Goal: Task Accomplishment & Management: Manage account settings

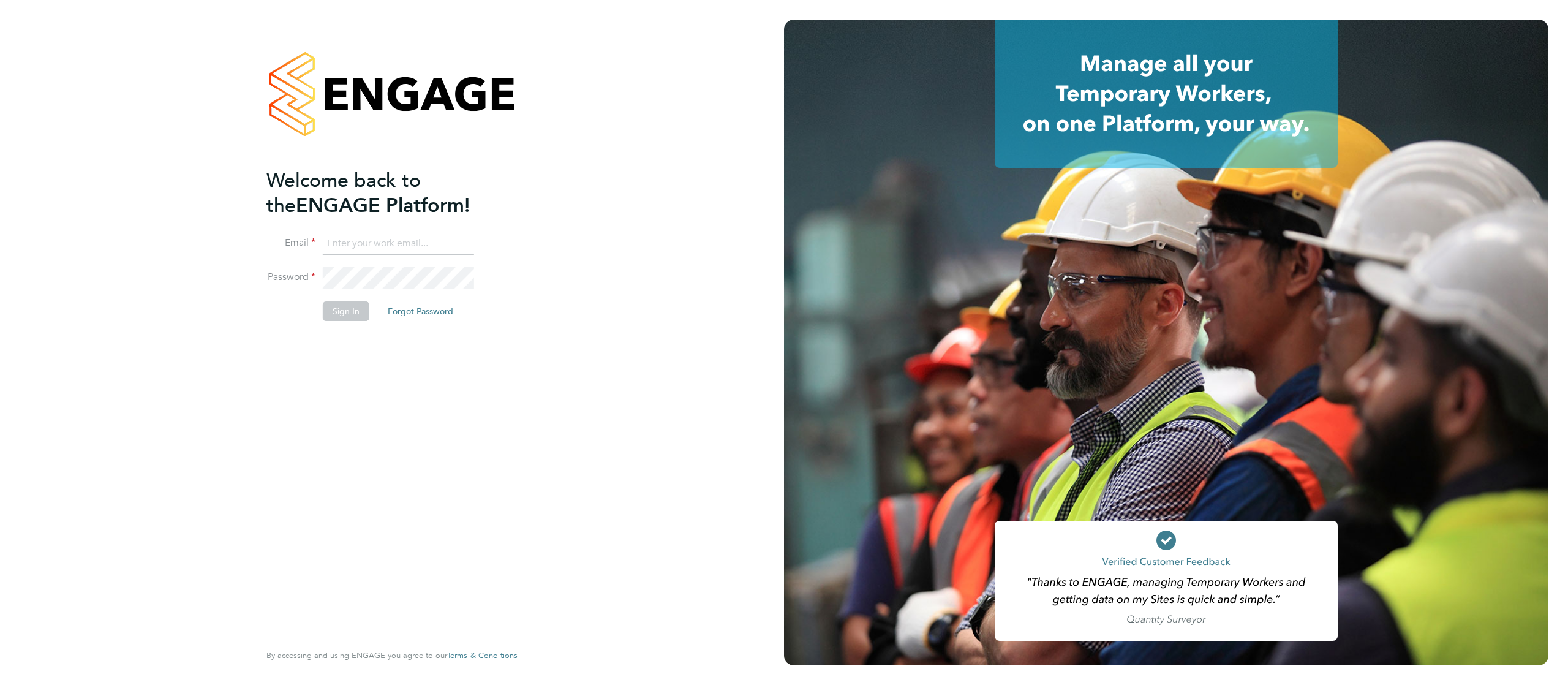
type input "j.crawley@oandb.co.uk"
click at [341, 315] on button "Sign In" at bounding box center [346, 311] width 47 height 20
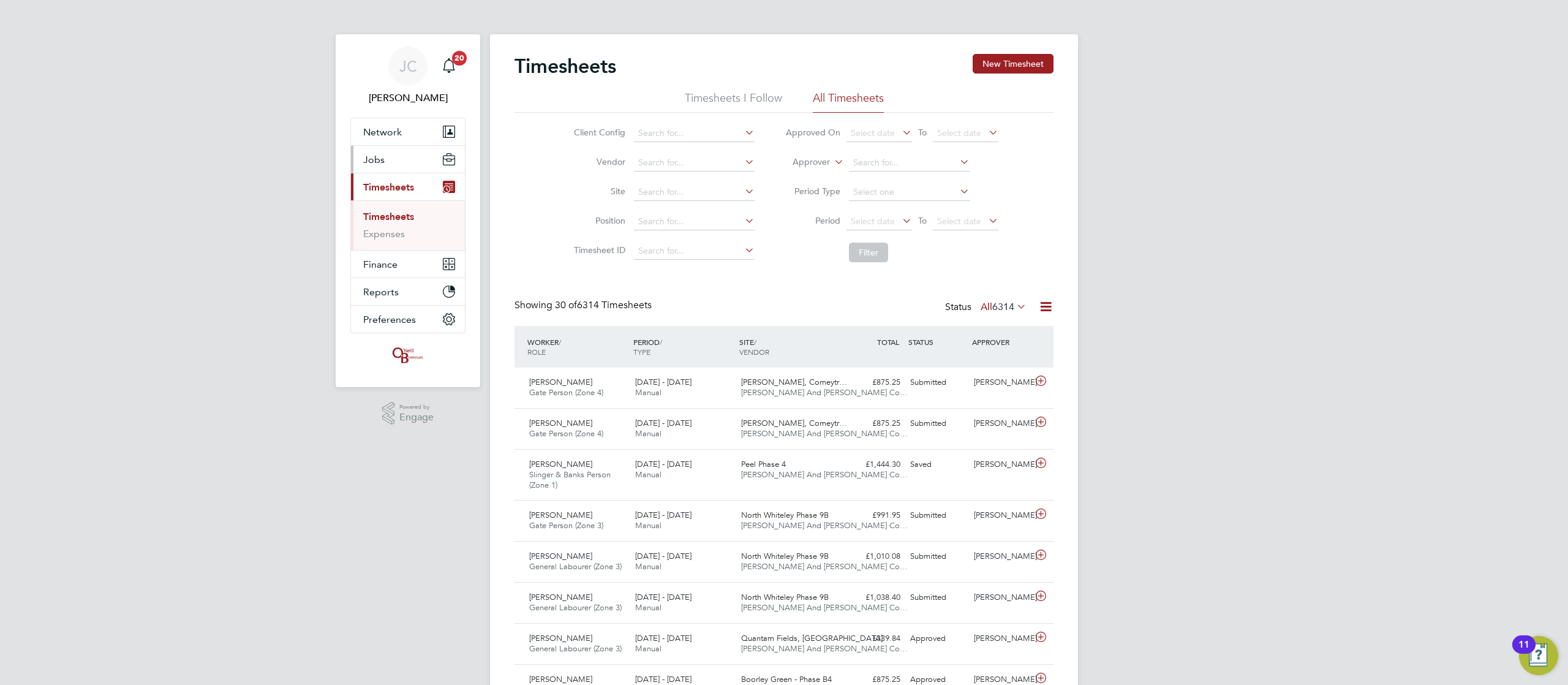
click at [425, 168] on button "Jobs" at bounding box center [408, 159] width 114 height 27
click at [401, 162] on button "Jobs" at bounding box center [408, 159] width 114 height 27
click at [384, 206] on link "Vacancies" at bounding box center [385, 205] width 44 height 11
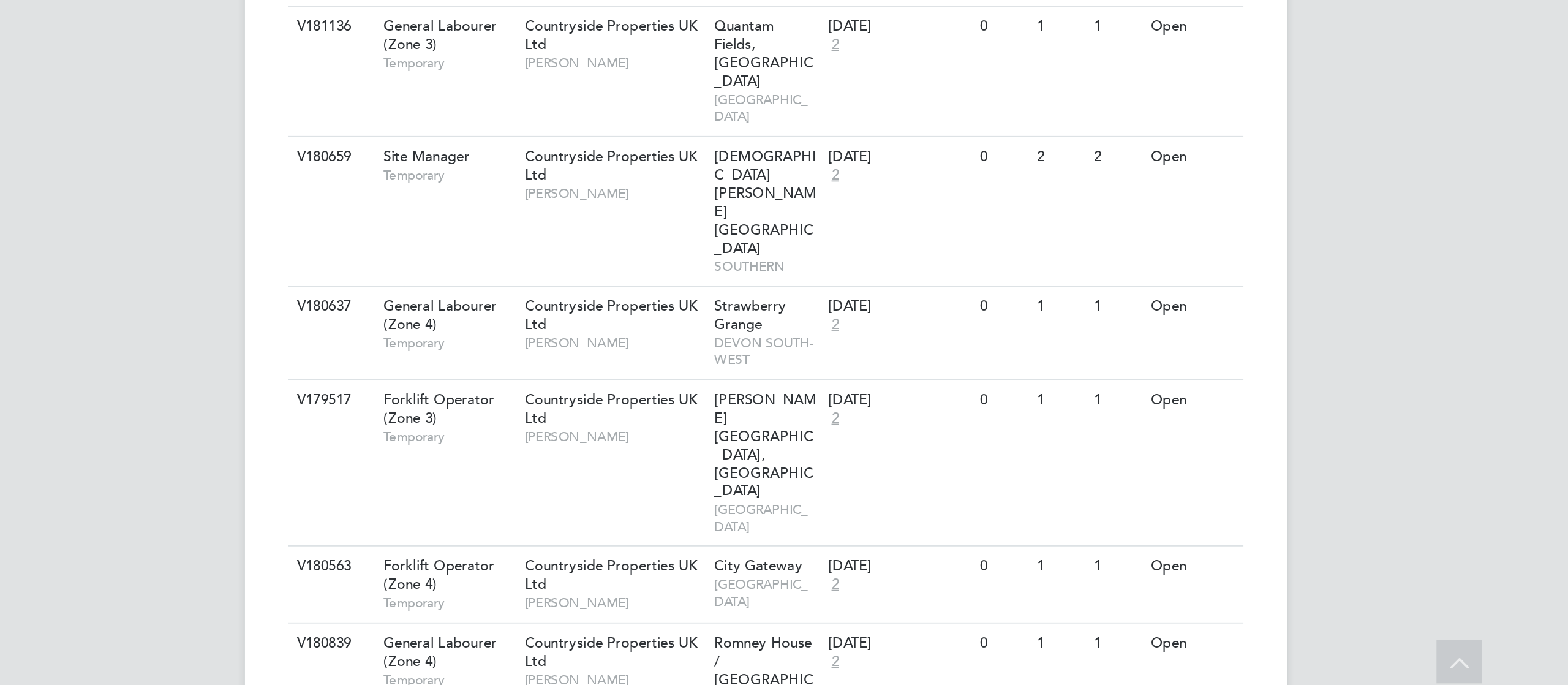
click at [446, 485] on div "[PERSON_NAME] Notifications 20 Applications: Network Team Members Businesses Si…" at bounding box center [784, 158] width 1568 height 1622
click at [1038, 654] on icon at bounding box center [1036, 662] width 12 height 15
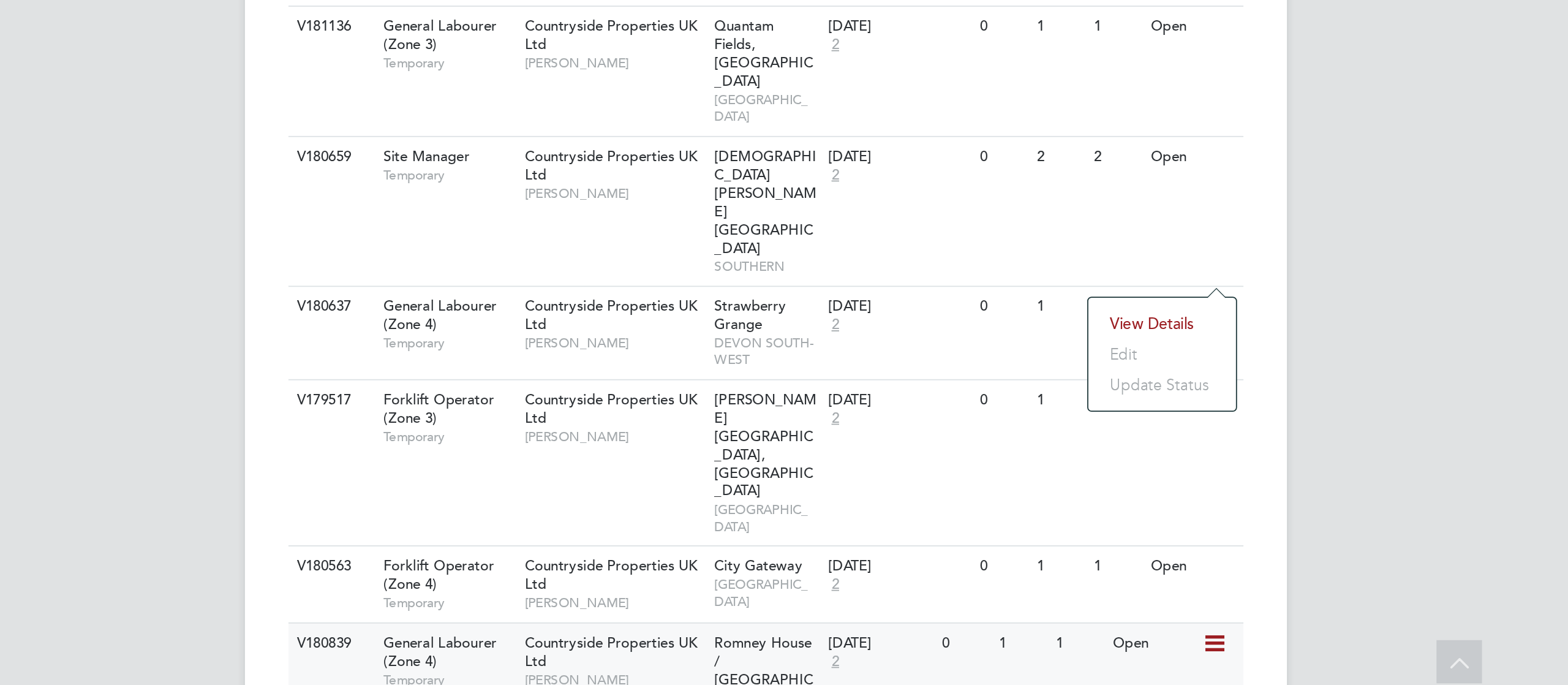
click at [1018, 478] on li "View Details" at bounding box center [1007, 480] width 71 height 17
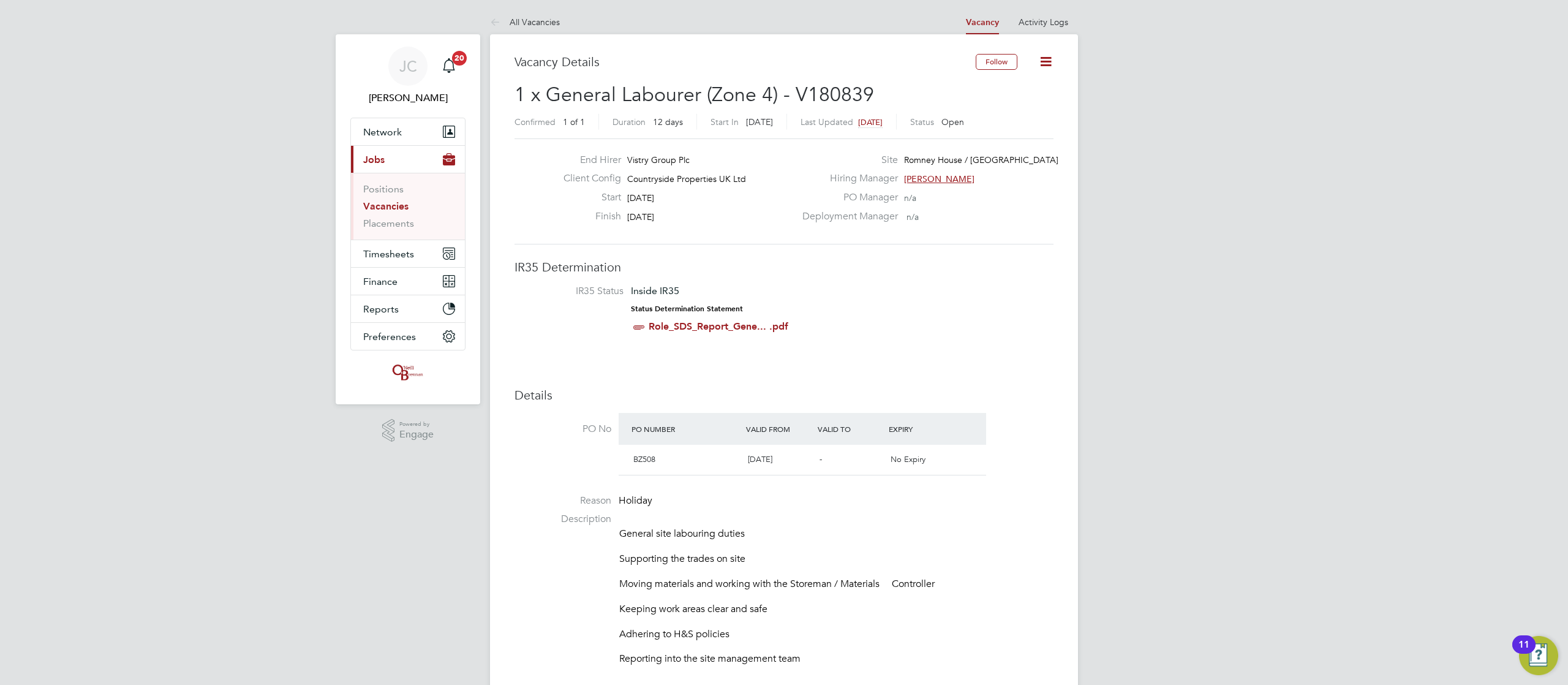
click at [1039, 69] on icon at bounding box center [1045, 62] width 15 height 15
click at [1018, 110] on li "Update Status" at bounding box center [1015, 108] width 71 height 17
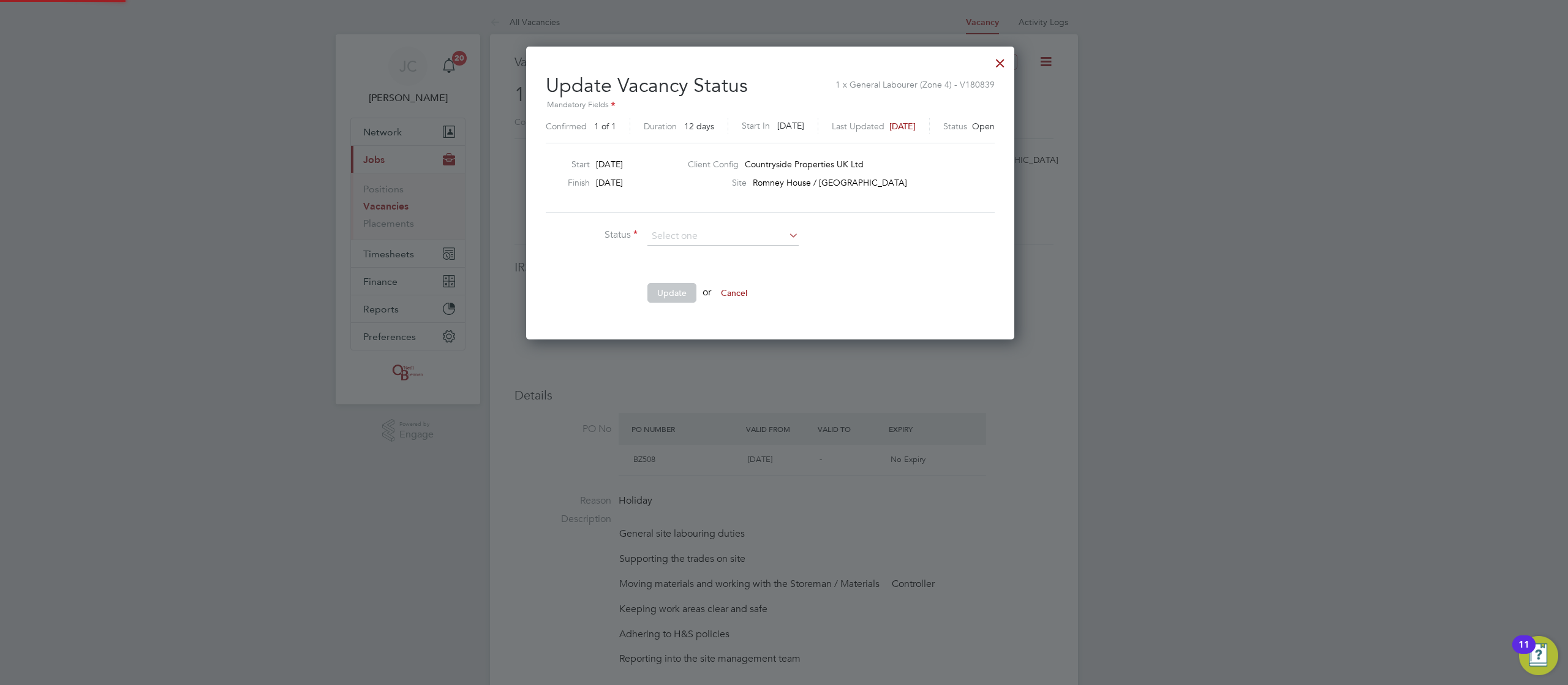
scroll to position [292, 516]
click at [694, 251] on li "Completed" at bounding box center [723, 252] width 153 height 16
type input "Completed"
click at [672, 292] on button "Update" at bounding box center [672, 292] width 49 height 20
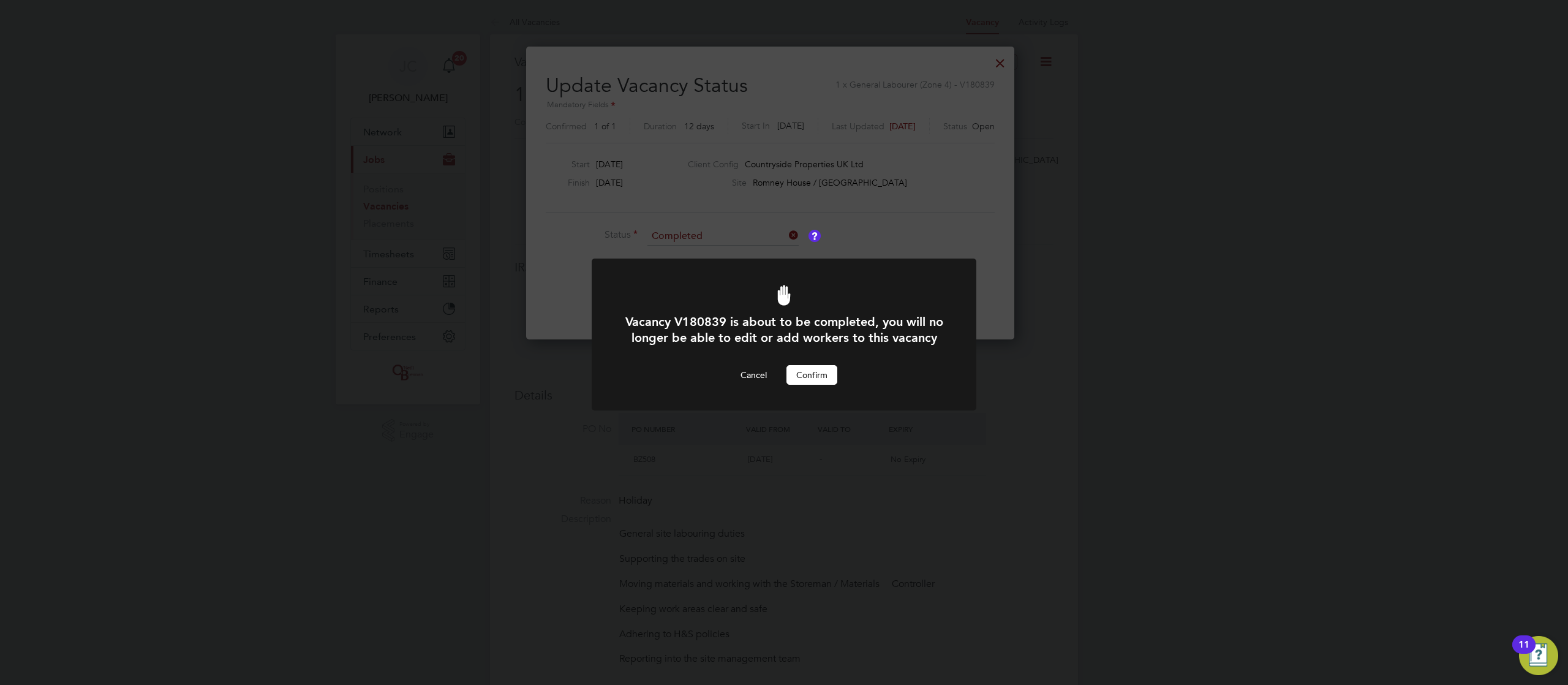
click at [814, 384] on button "Confirm" at bounding box center [812, 374] width 51 height 20
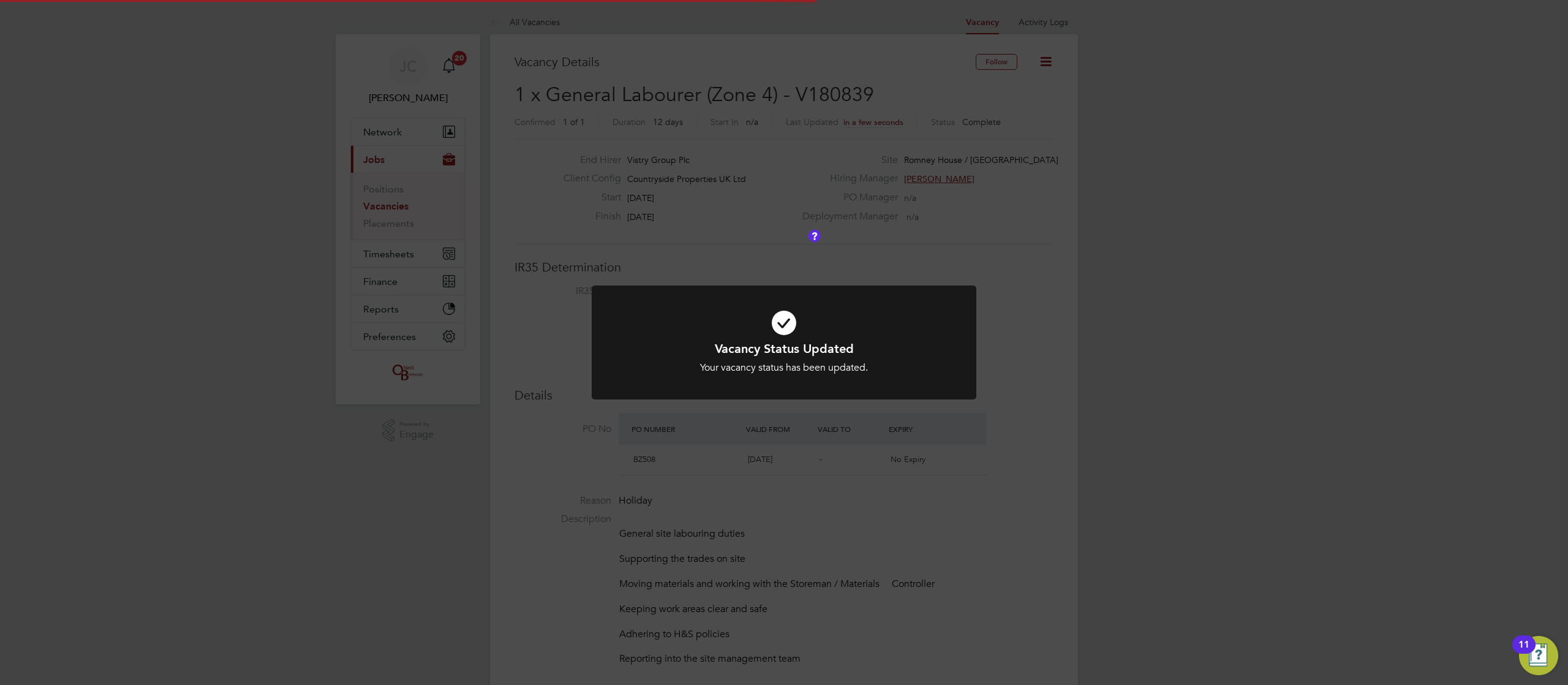
scroll to position [6, 6]
click at [728, 265] on div "Vacancy Status Updated Your vacancy status has been updated. Cancel Okay" at bounding box center [784, 342] width 1568 height 685
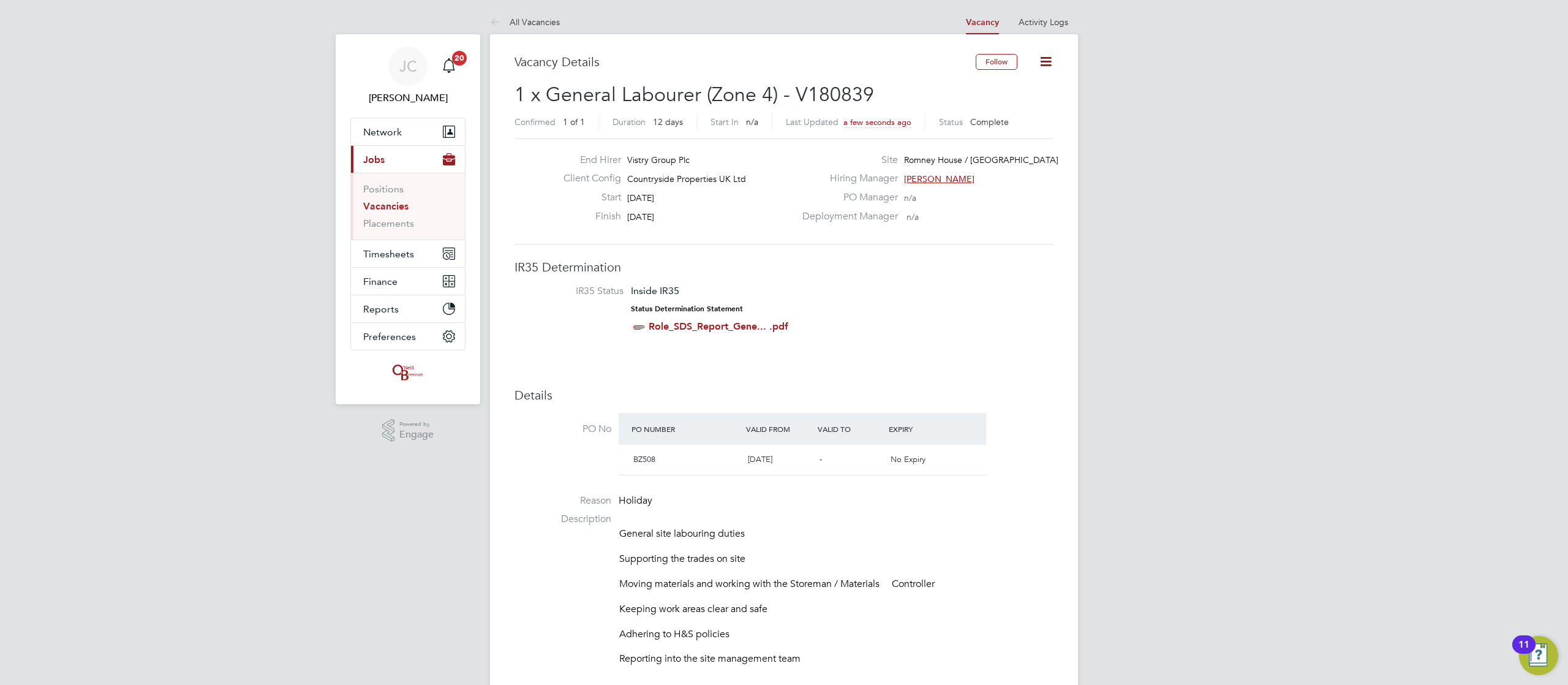
click at [392, 203] on link "Vacancies" at bounding box center [386, 205] width 45 height 11
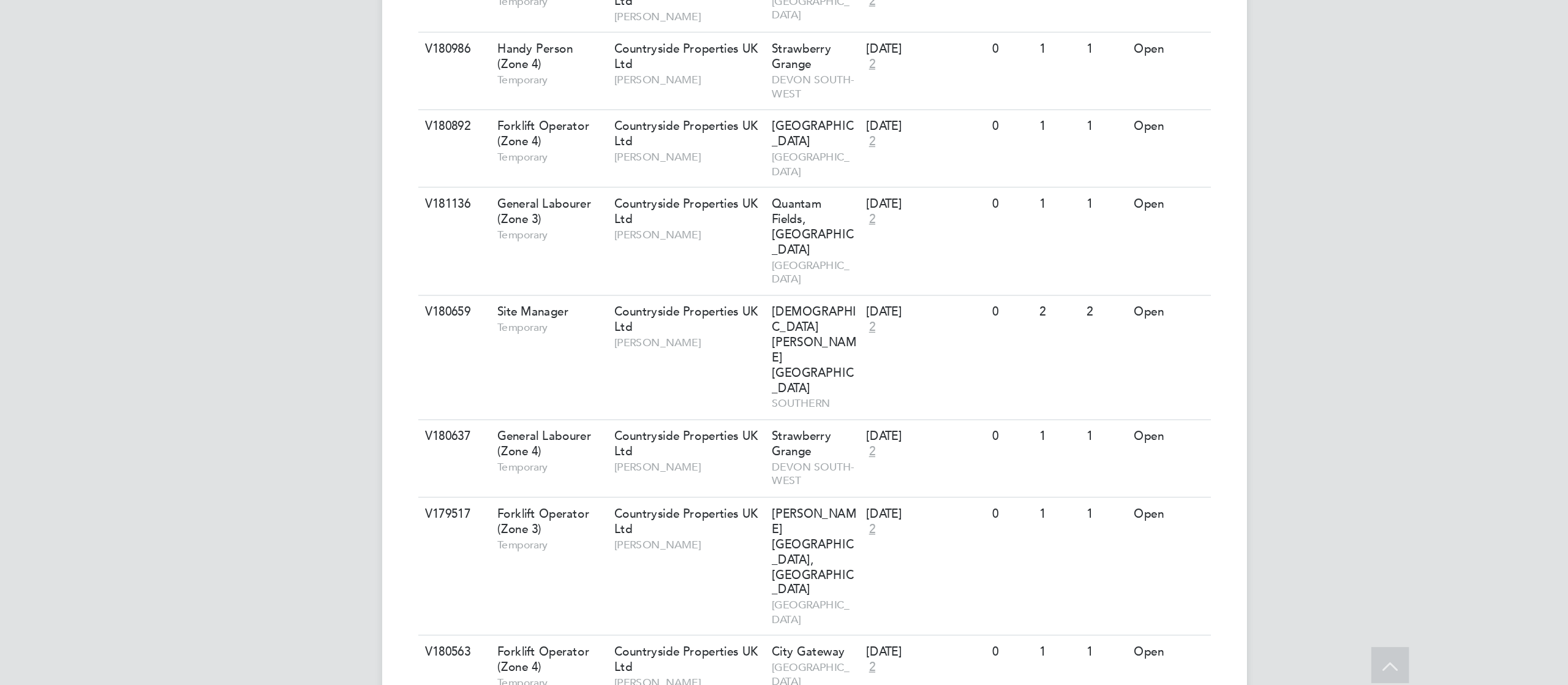
click at [440, 490] on div "JC James Crawley Notifications 20 Applications: Network Team Members Businesses…" at bounding box center [784, 165] width 1568 height 1548
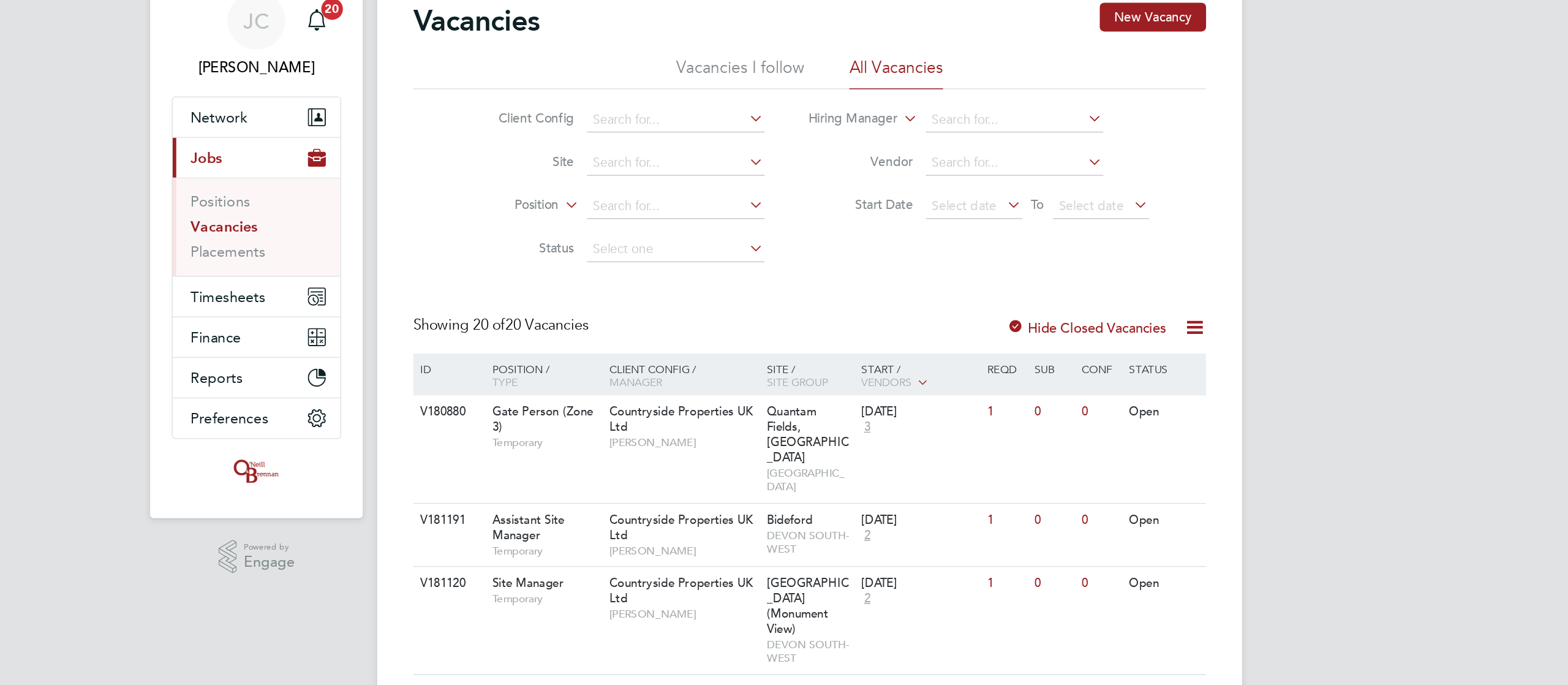
click at [394, 171] on link "Vacancies" at bounding box center [386, 175] width 45 height 11
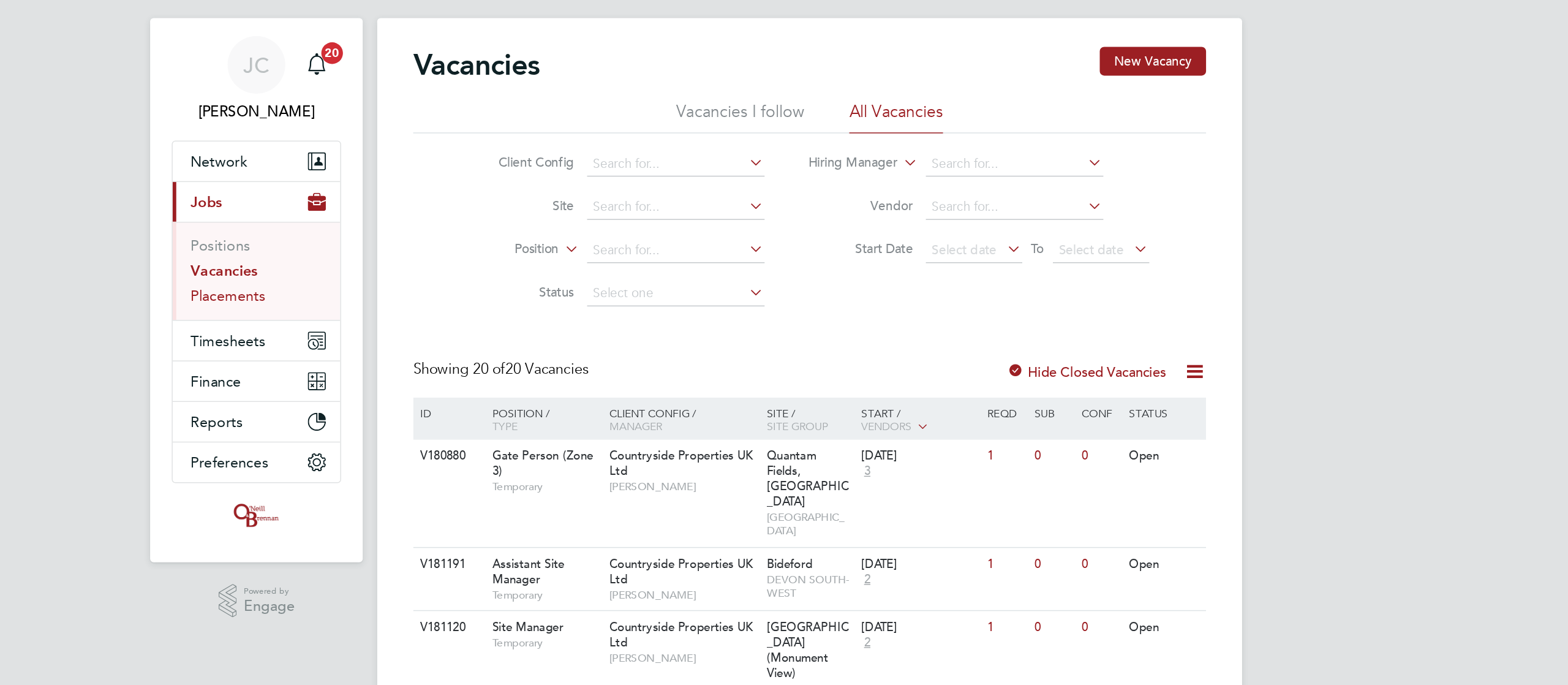
click at [402, 222] on link "Placements" at bounding box center [389, 223] width 51 height 11
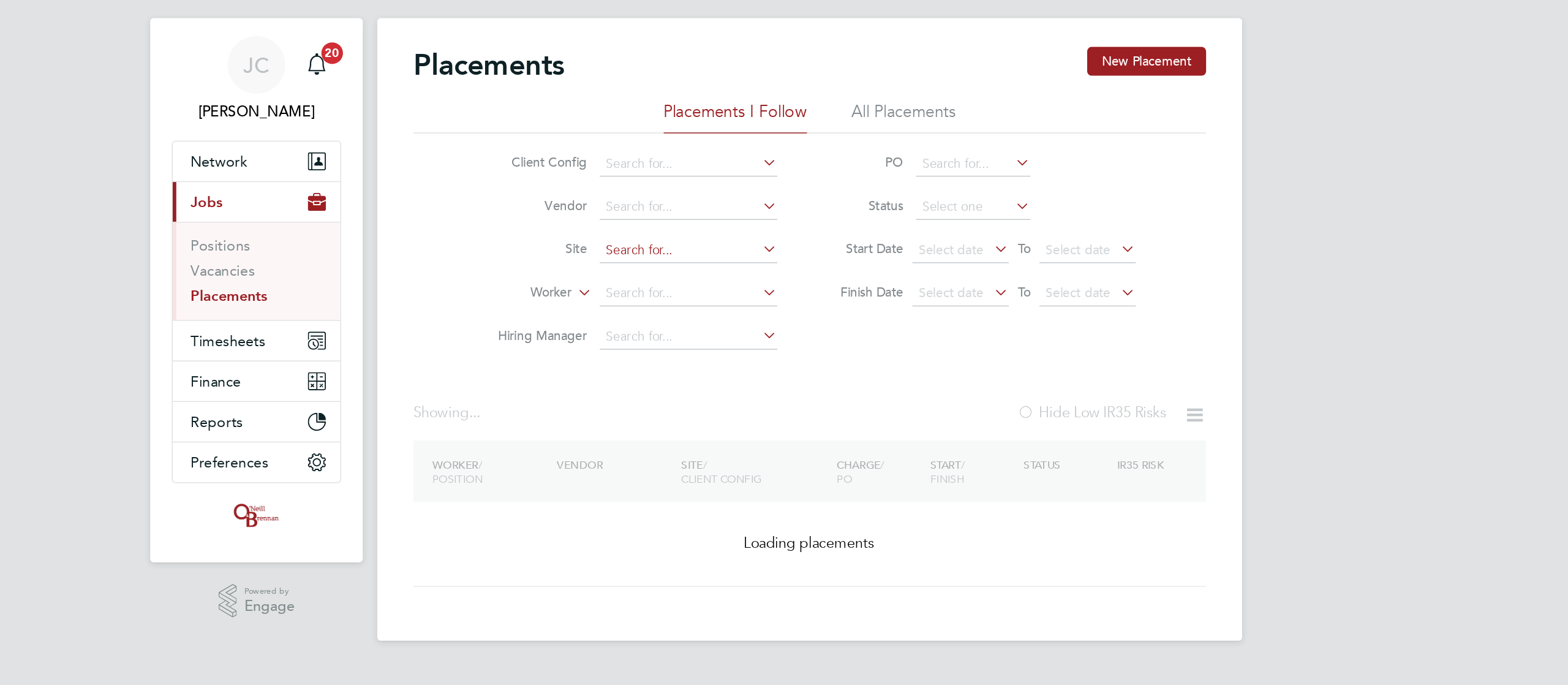
click at [659, 193] on input at bounding box center [702, 192] width 120 height 17
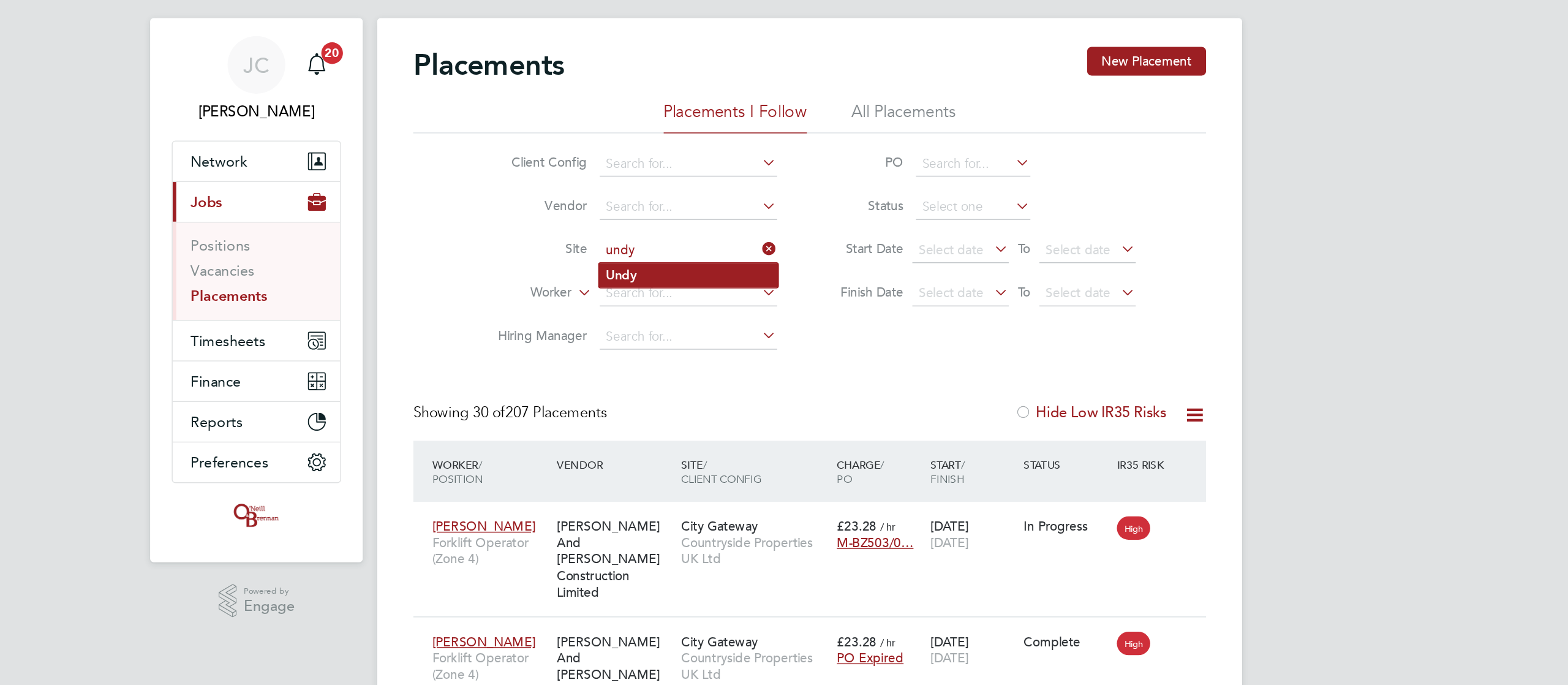
click at [677, 212] on li "Undy" at bounding box center [702, 209] width 122 height 17
type input "Undy"
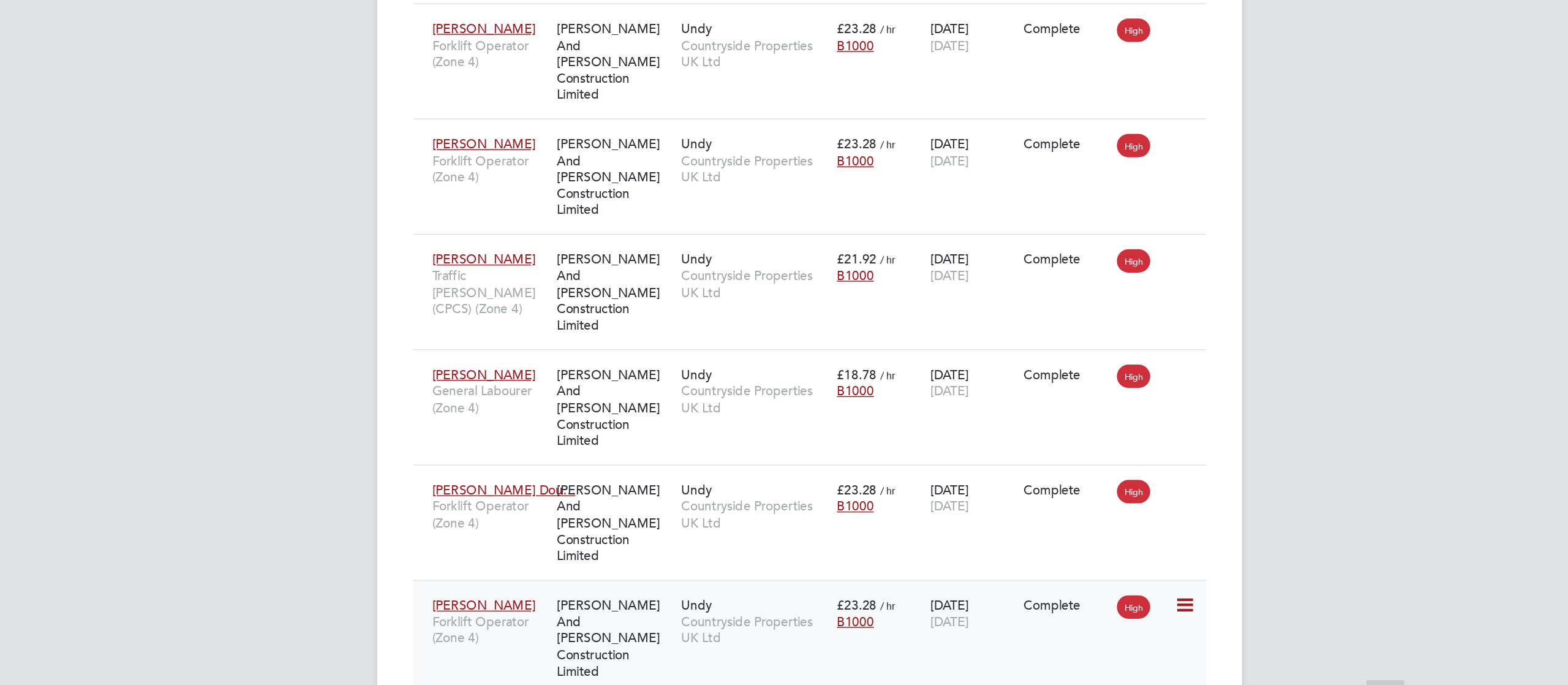
click at [1036, 601] on icon at bounding box center [1038, 608] width 12 height 15
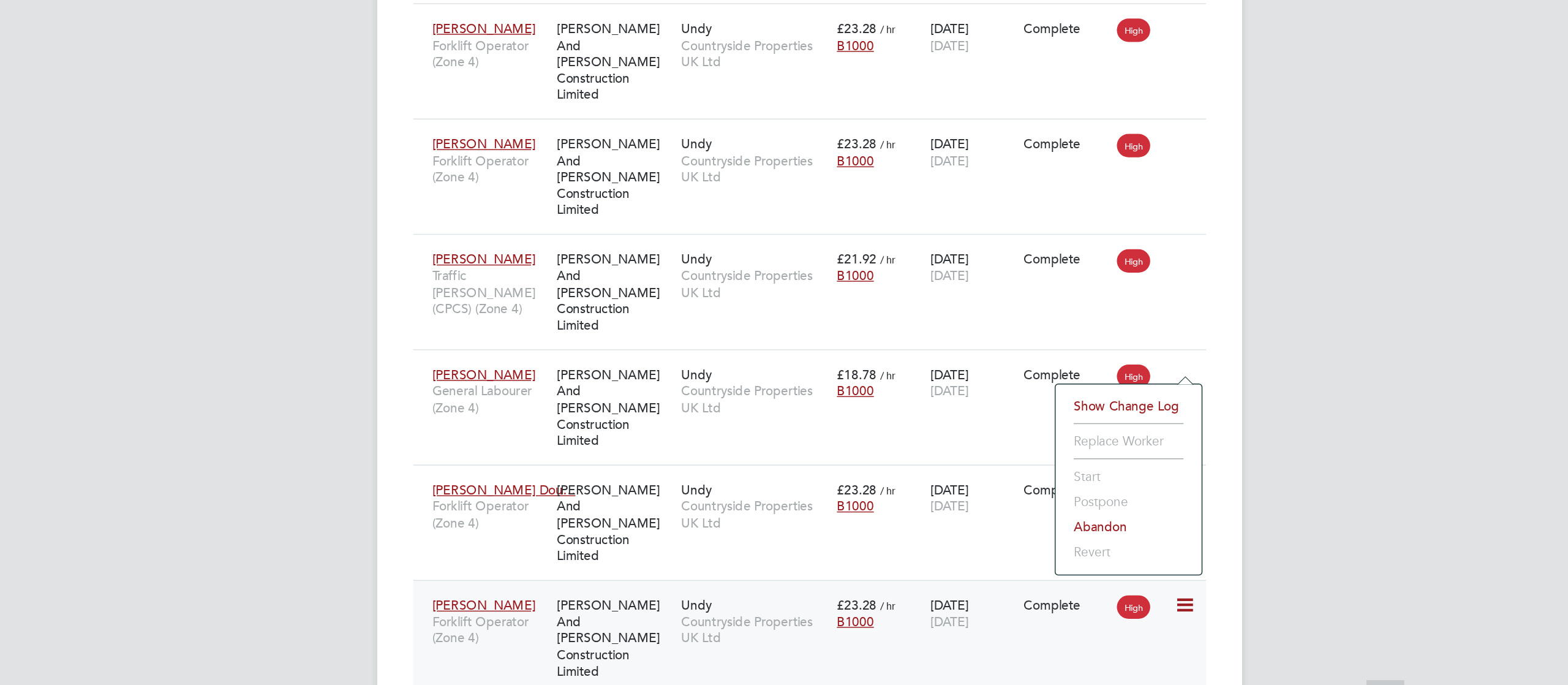
click at [596, 614] on span "Forklift Operator (Zone 4)" at bounding box center [566, 624] width 78 height 22
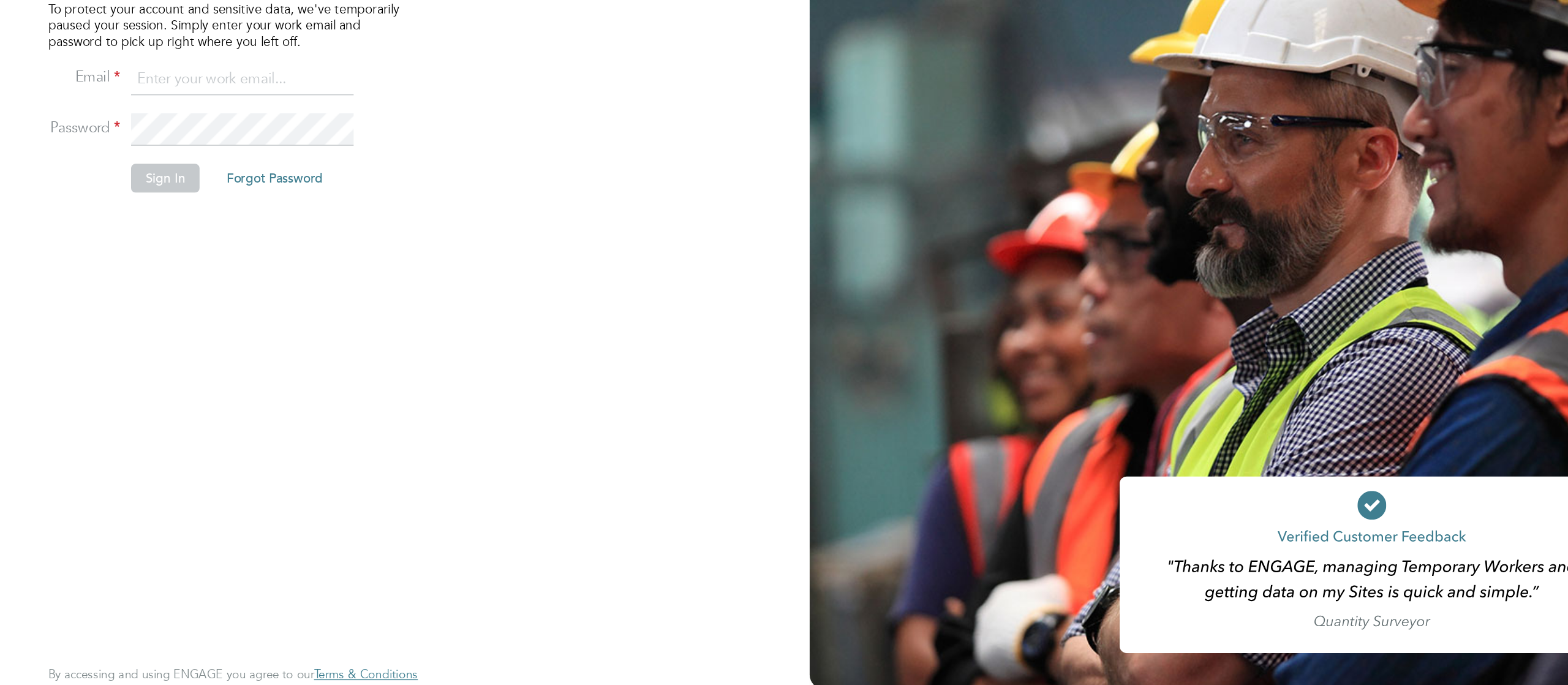
type input "[PERSON_NAME][EMAIL_ADDRESS][DOMAIN_NAME]"
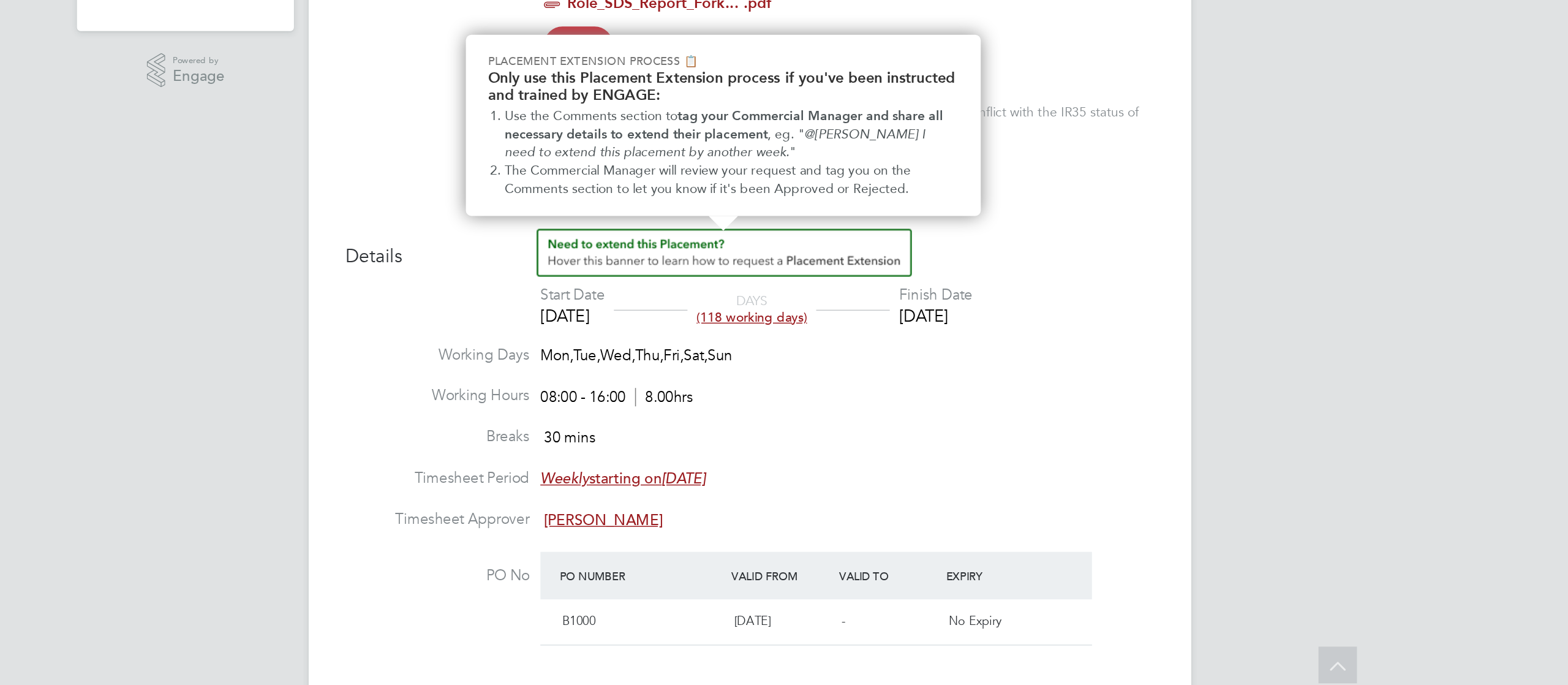
scroll to position [156, 0]
